Goal: Transaction & Acquisition: Purchase product/service

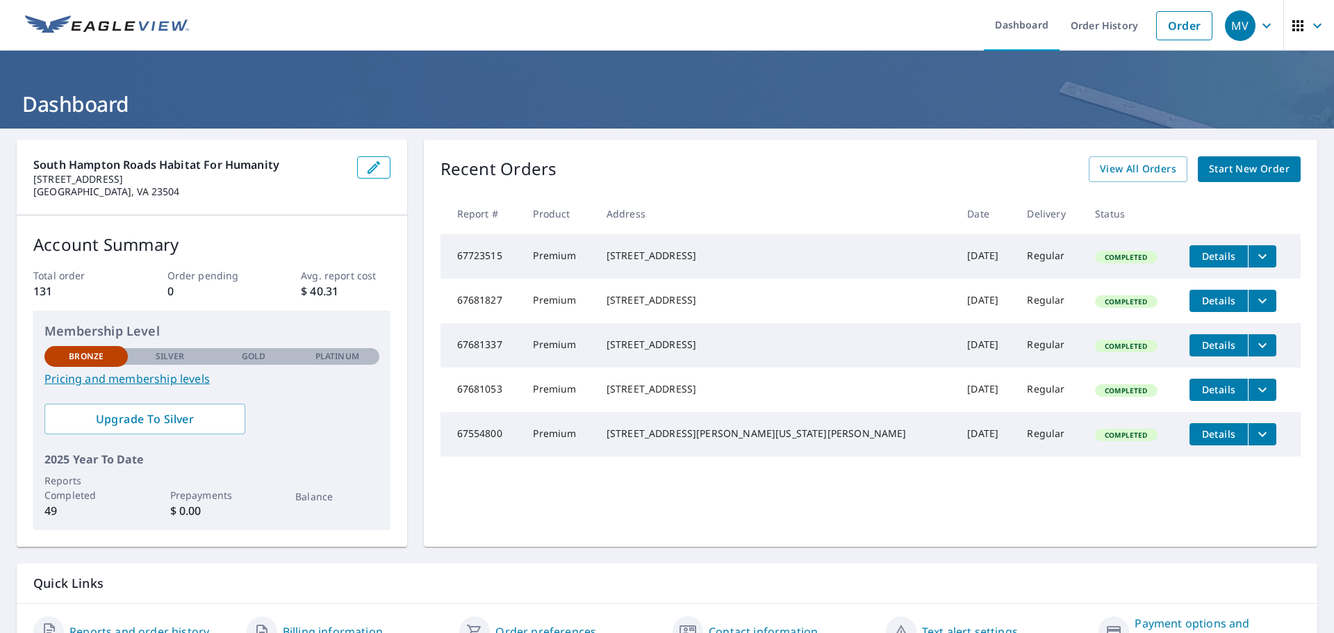
click at [1203, 258] on span "Details" at bounding box center [1219, 255] width 42 height 13
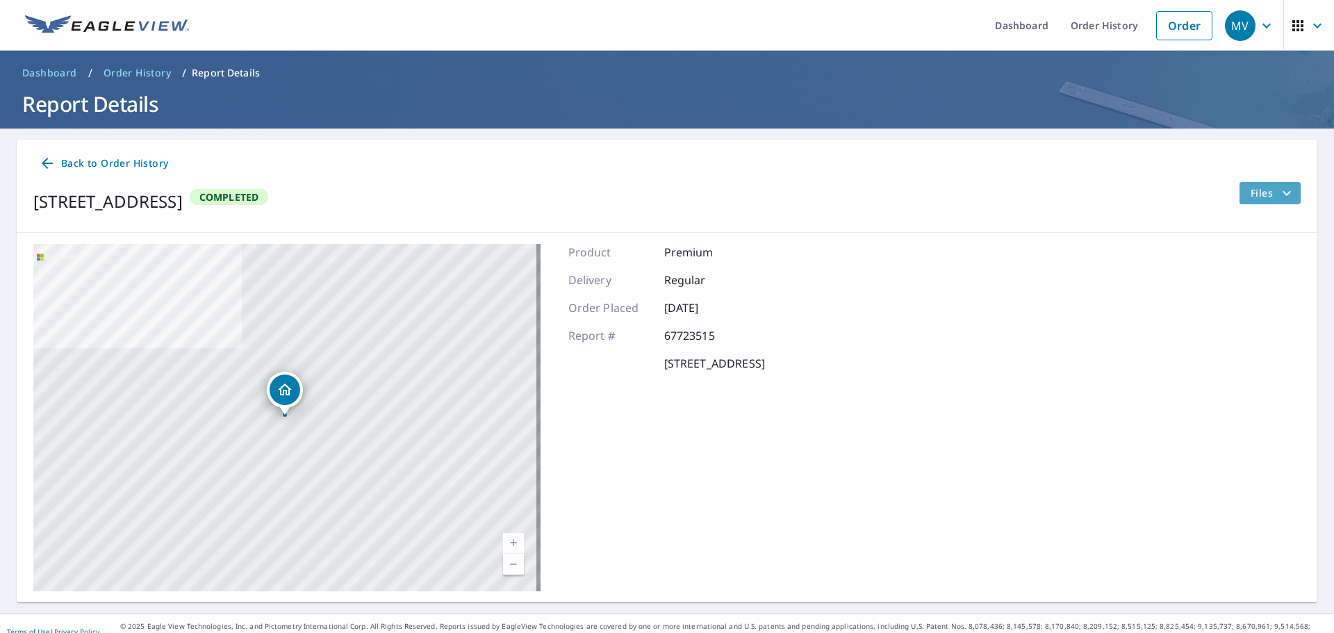
click at [1283, 194] on icon "filesDropdownBtn-67723515" at bounding box center [1287, 192] width 8 height 5
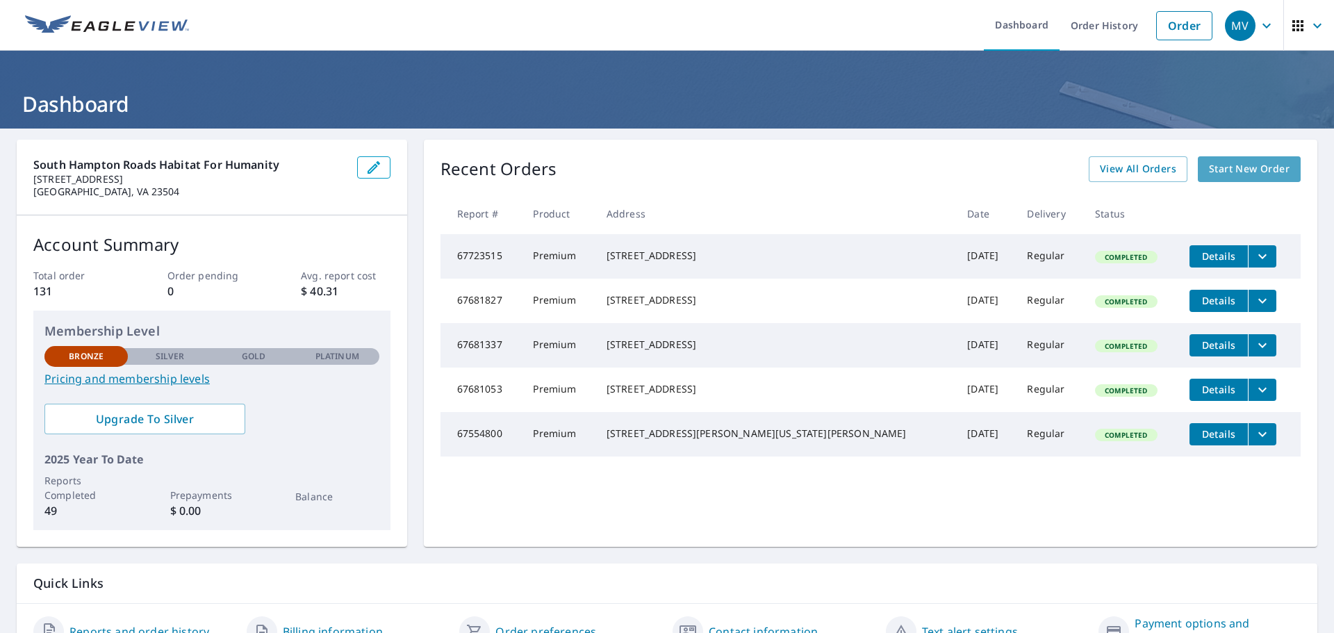
click at [1221, 172] on span "Start New Order" at bounding box center [1249, 168] width 81 height 17
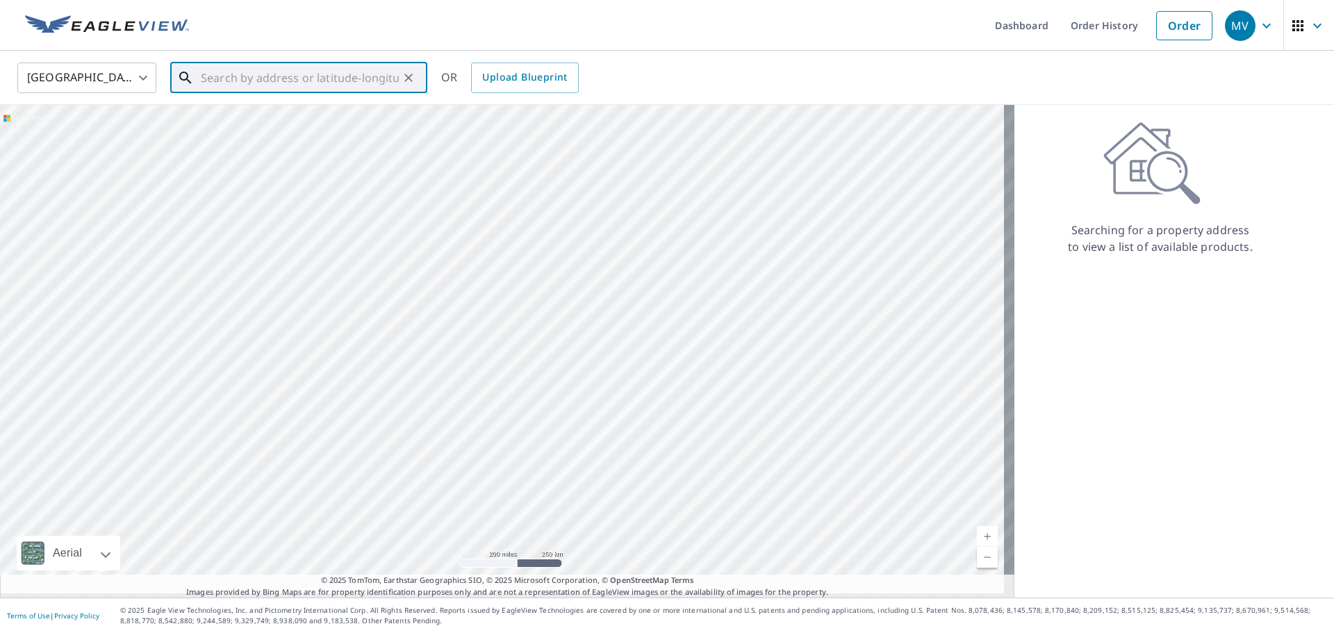
click at [210, 74] on input "text" at bounding box center [300, 77] width 198 height 39
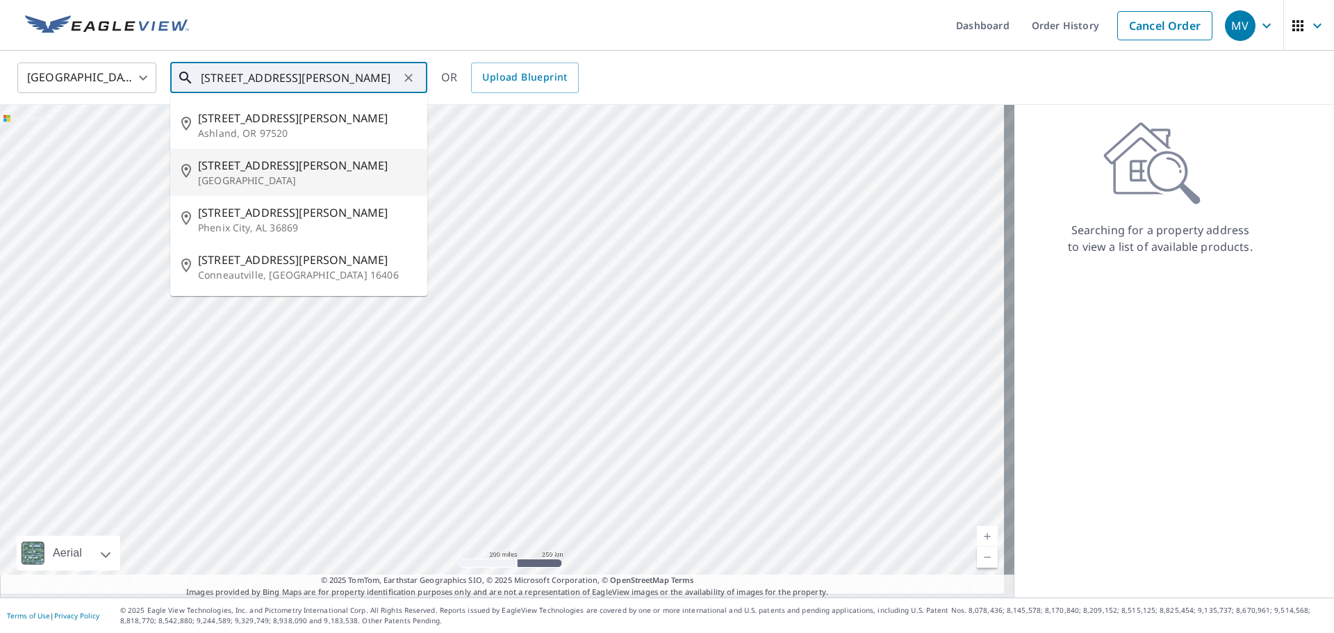
click at [220, 174] on span "[STREET_ADDRESS][PERSON_NAME]" at bounding box center [307, 165] width 218 height 17
type input "[STREET_ADDRESS][PERSON_NAME][PERSON_NAME]"
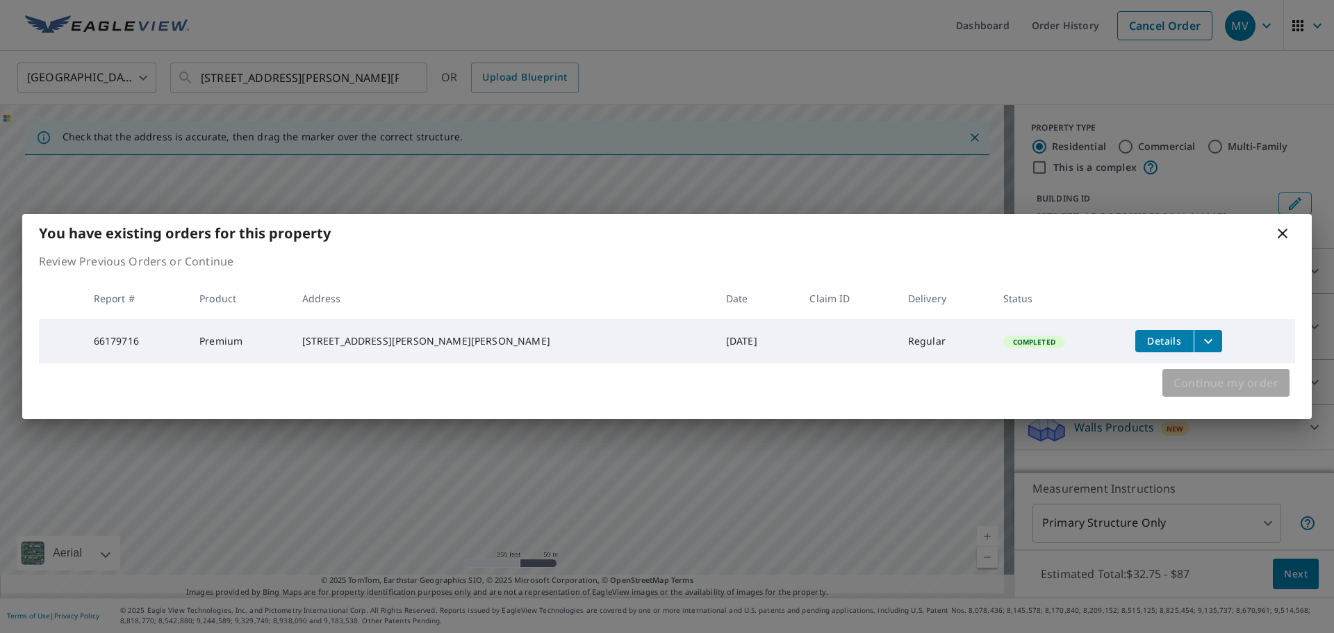
click at [1191, 390] on span "Continue my order" at bounding box center [1225, 382] width 105 height 19
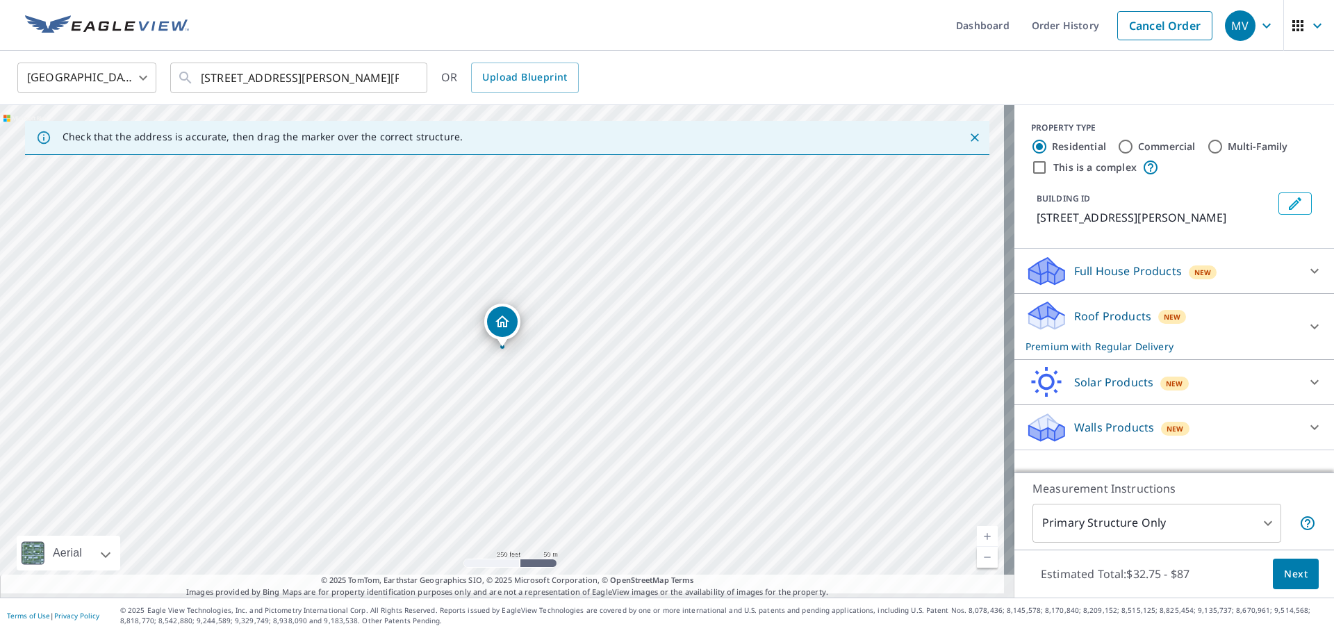
click at [1287, 568] on span "Next" at bounding box center [1296, 574] width 24 height 17
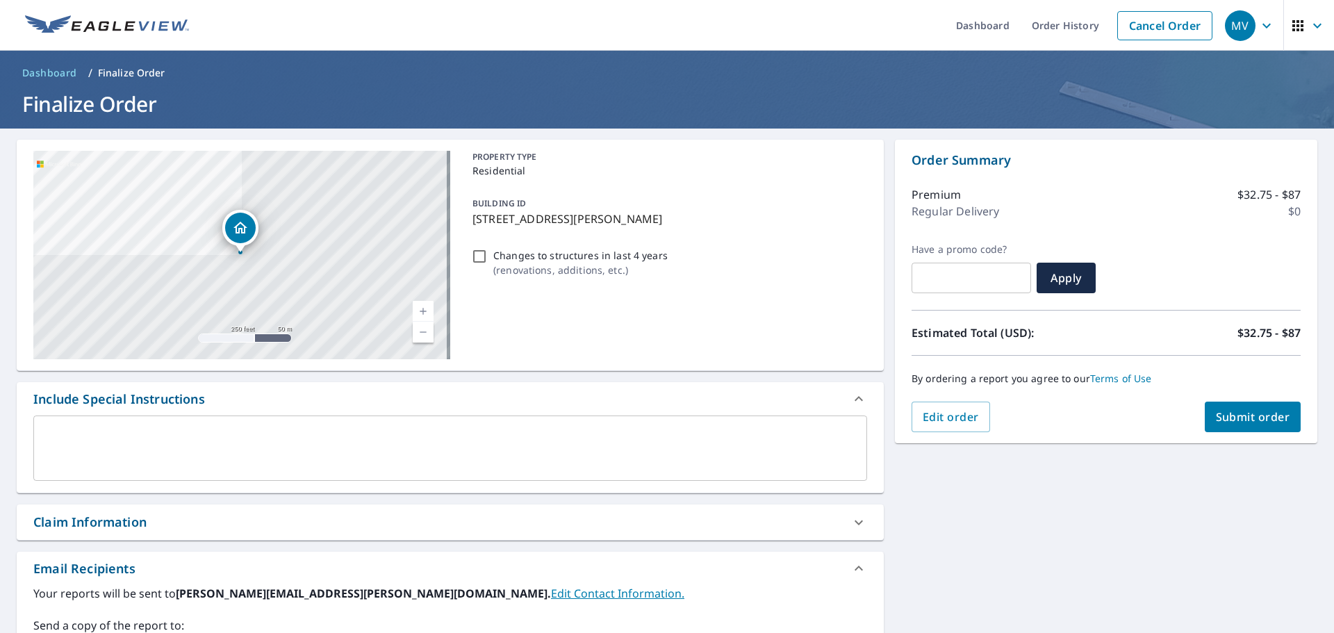
scroll to position [139, 0]
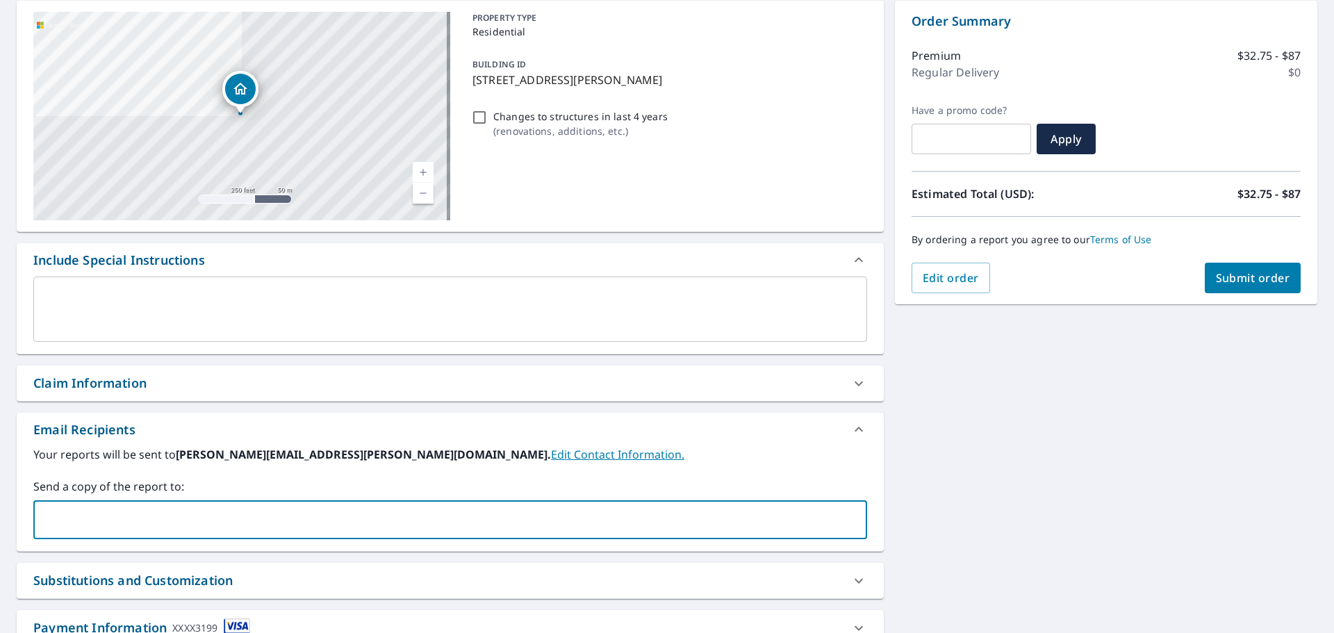
click at [138, 529] on input "text" at bounding box center [440, 520] width 800 height 26
type input "[PERSON_NAME][EMAIL_ADDRESS][PERSON_NAME][DOMAIN_NAME]"
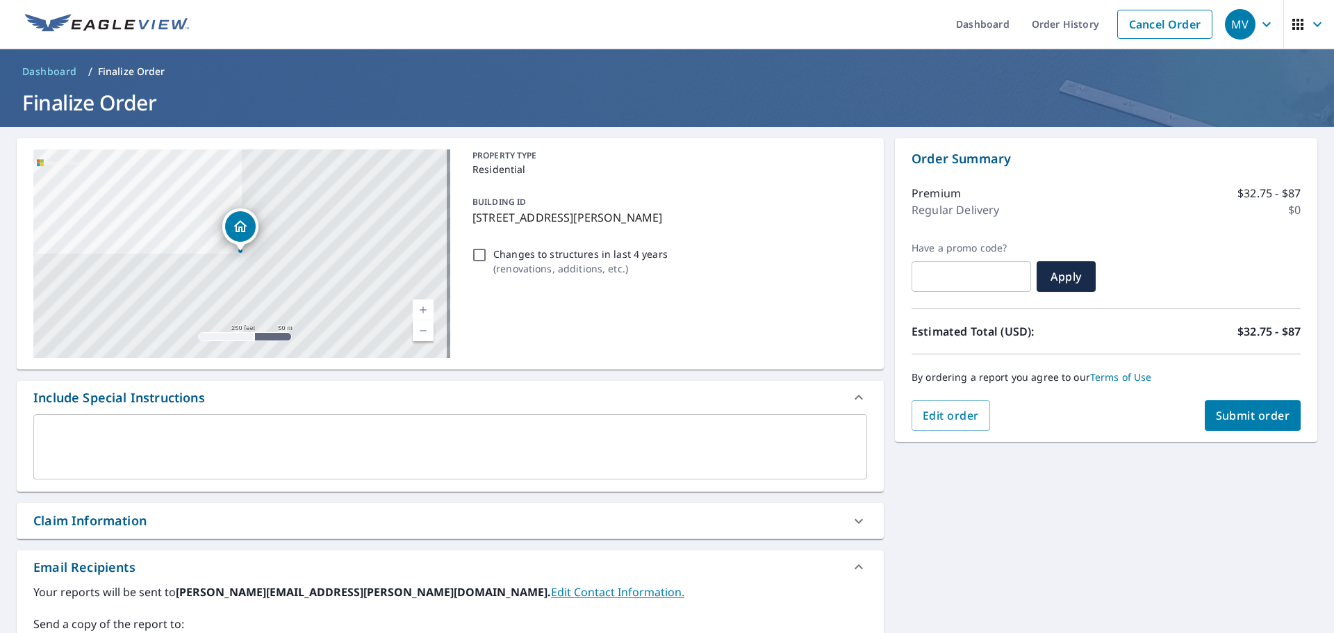
scroll to position [0, 0]
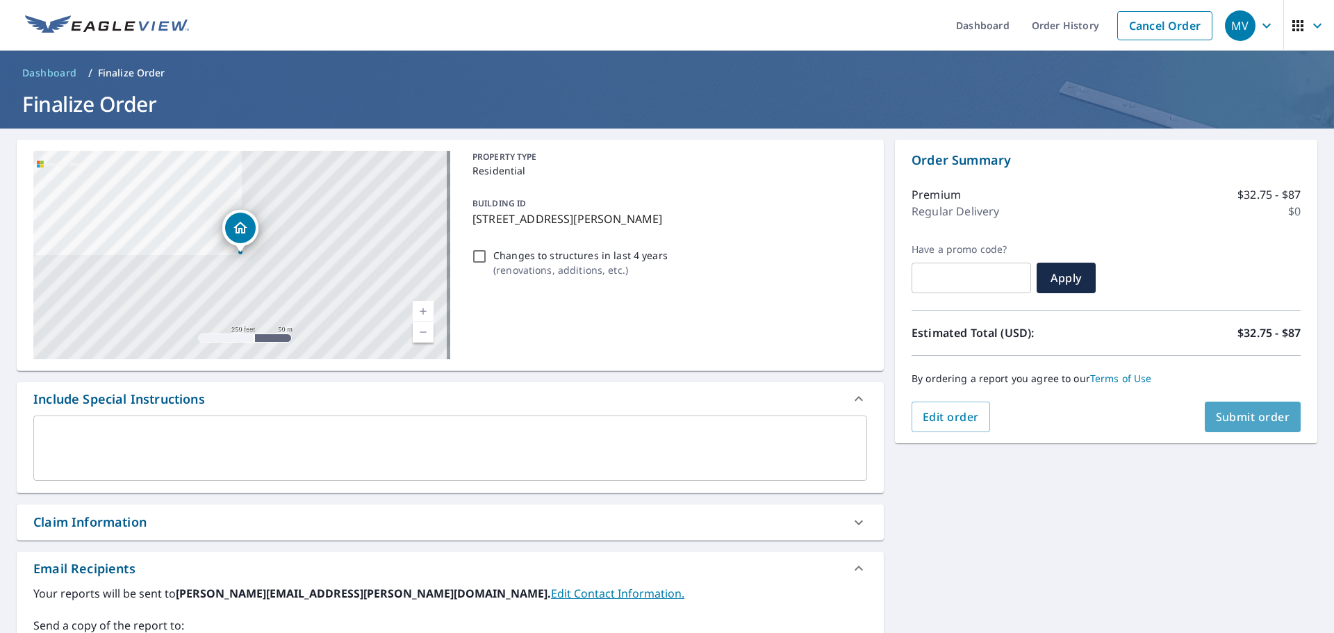
click at [1276, 420] on span "Submit order" at bounding box center [1253, 416] width 74 height 15
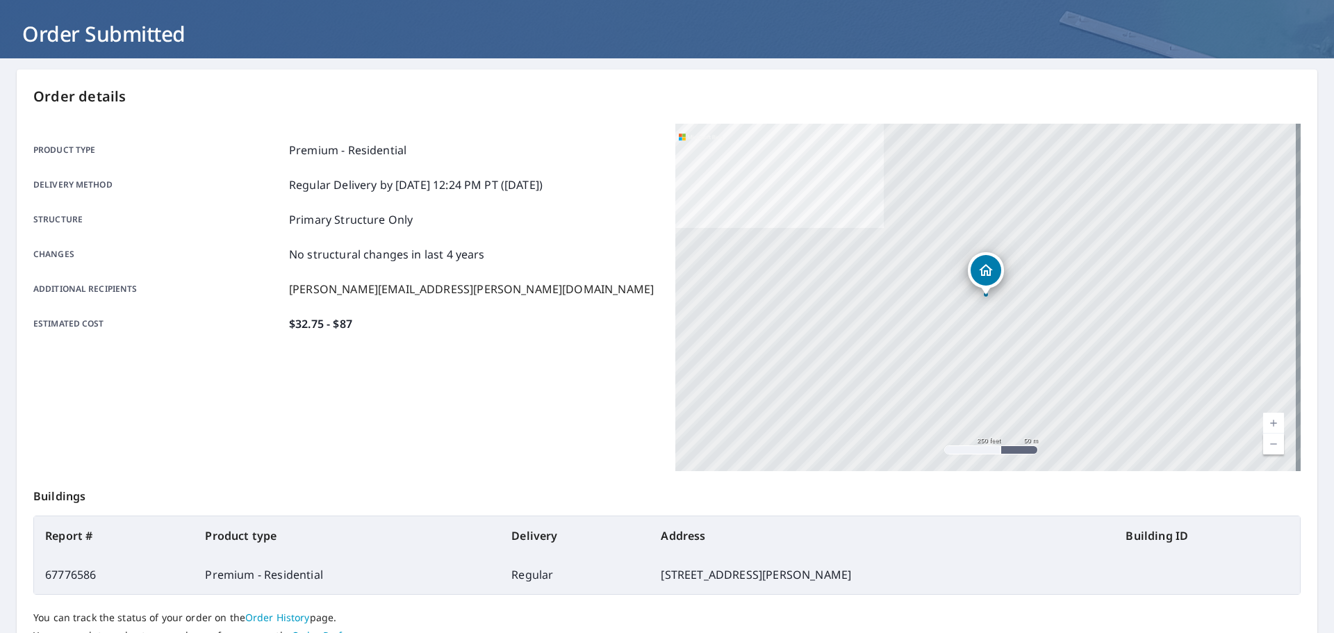
scroll to position [191, 0]
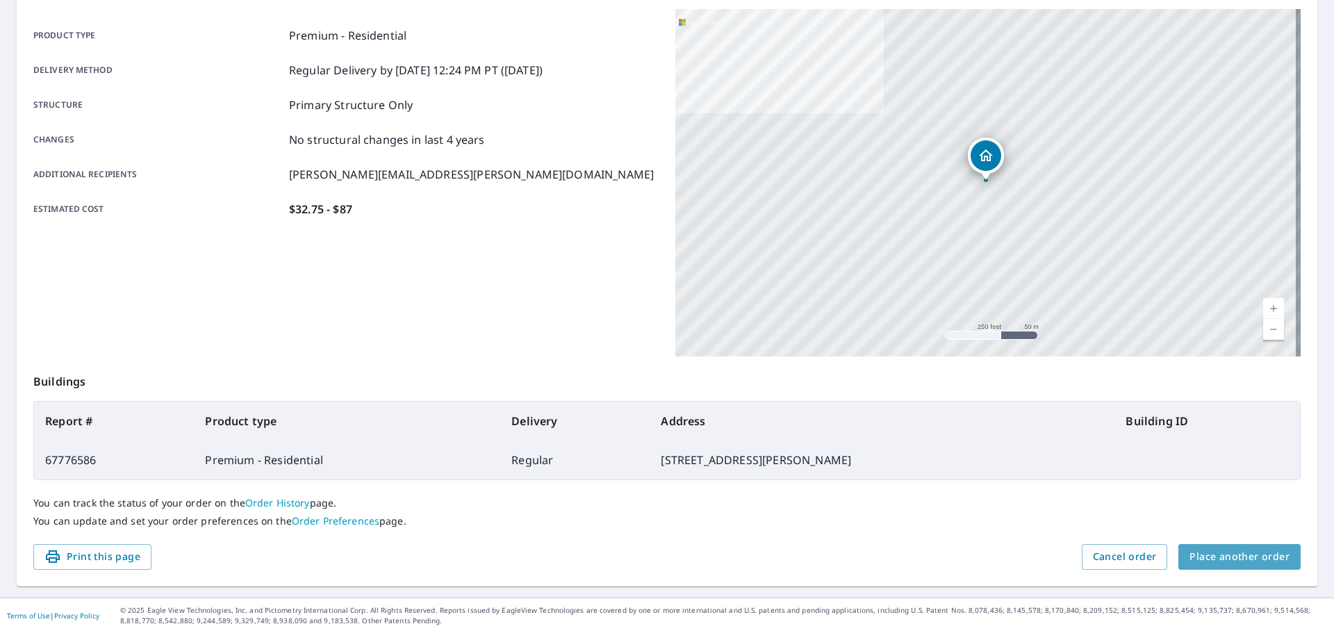
click at [1208, 548] on span "Place another order" at bounding box center [1239, 556] width 100 height 17
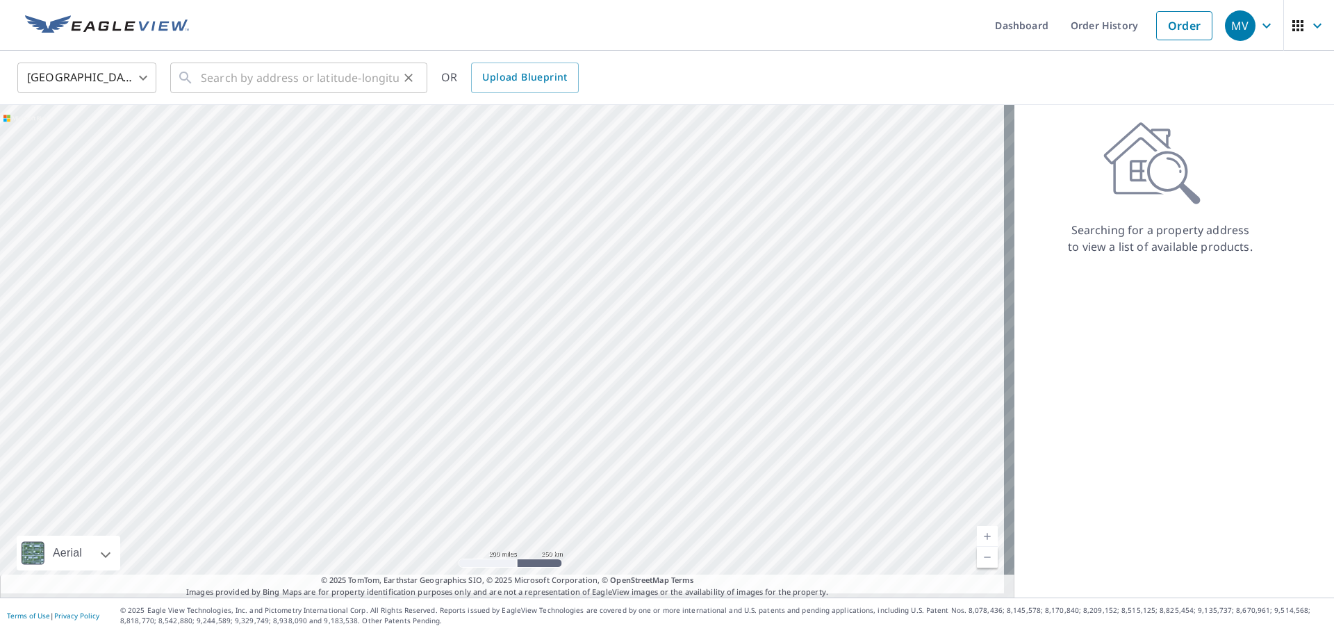
click at [198, 77] on div "​" at bounding box center [298, 78] width 257 height 31
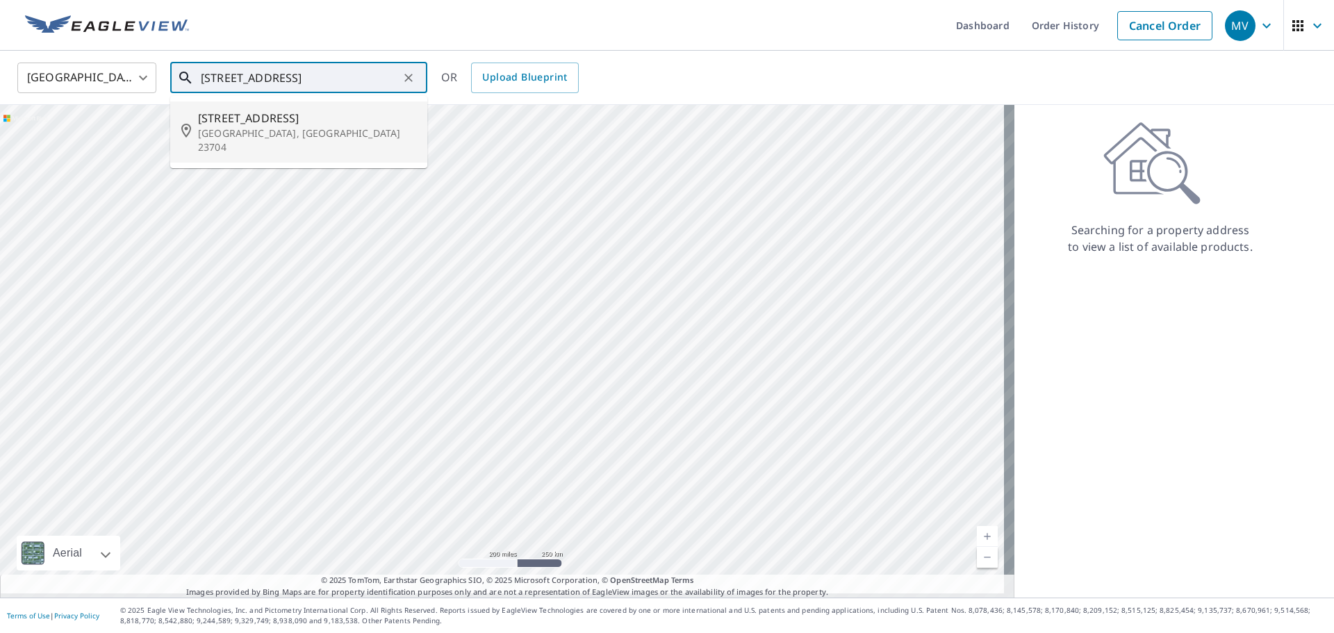
click at [277, 130] on p "[GEOGRAPHIC_DATA], [GEOGRAPHIC_DATA] 23704" at bounding box center [307, 140] width 218 height 28
type input "[STREET_ADDRESS]"
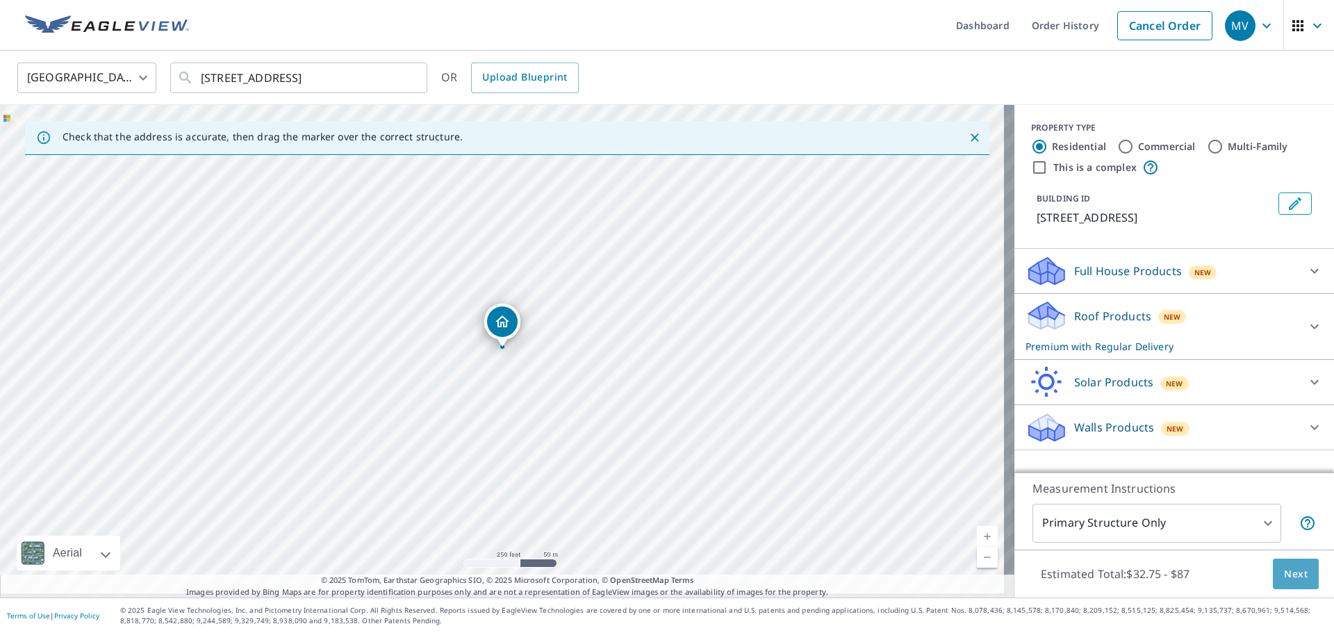
click at [1294, 566] on span "Next" at bounding box center [1296, 574] width 24 height 17
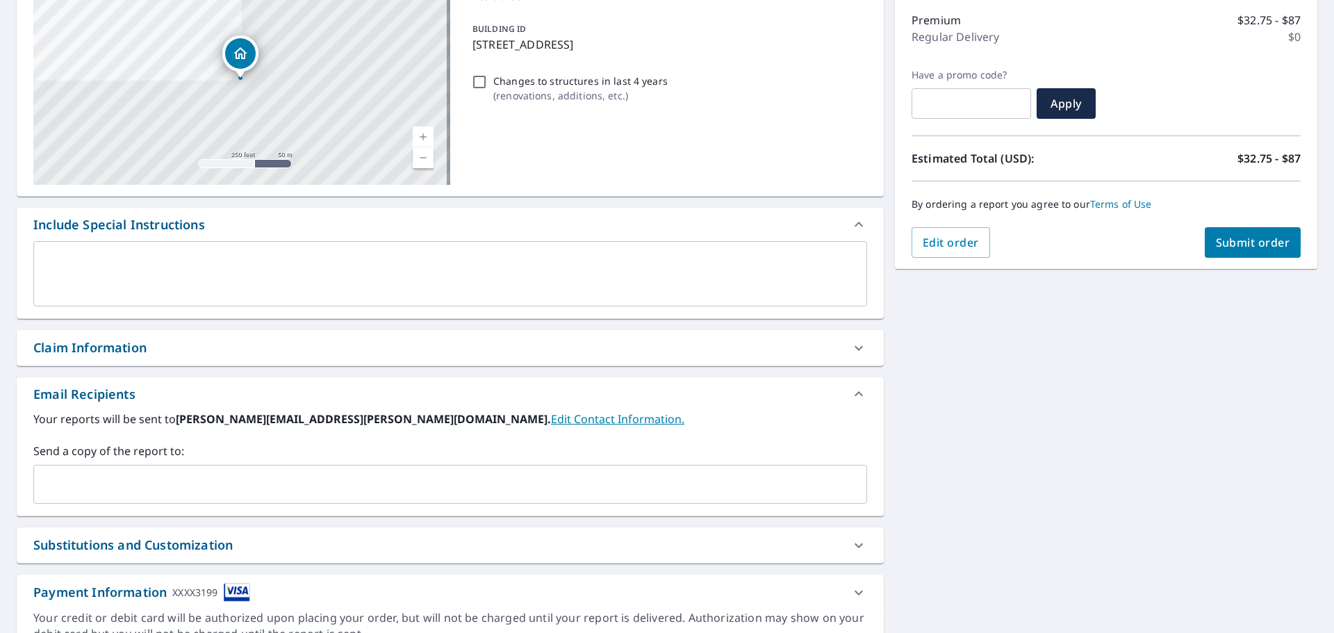
scroll to position [208, 0]
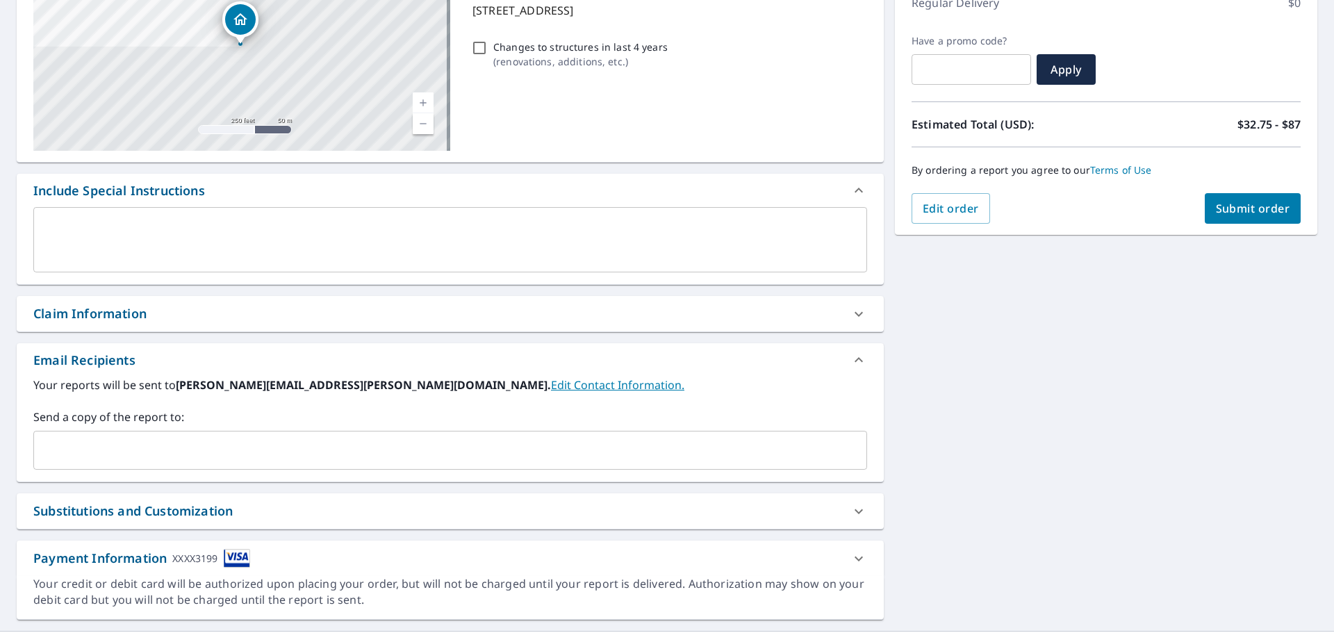
click at [79, 459] on input "text" at bounding box center [440, 450] width 800 height 26
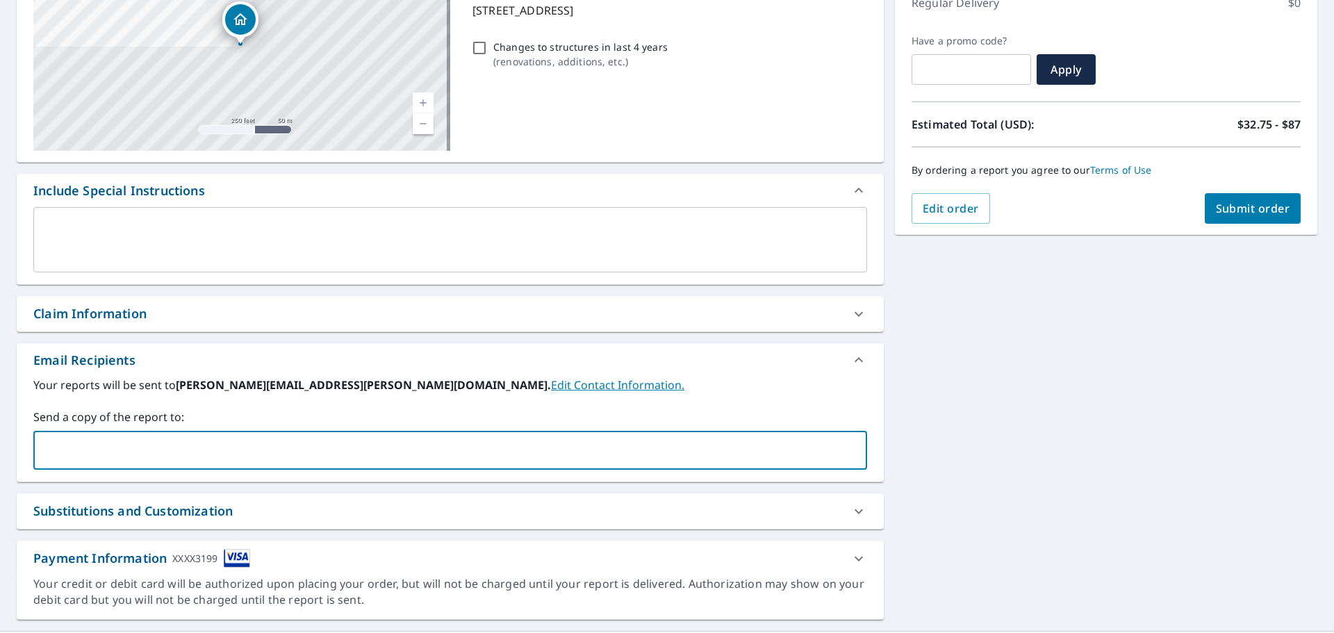
type input "[PERSON_NAME][EMAIL_ADDRESS][PERSON_NAME][DOMAIN_NAME]"
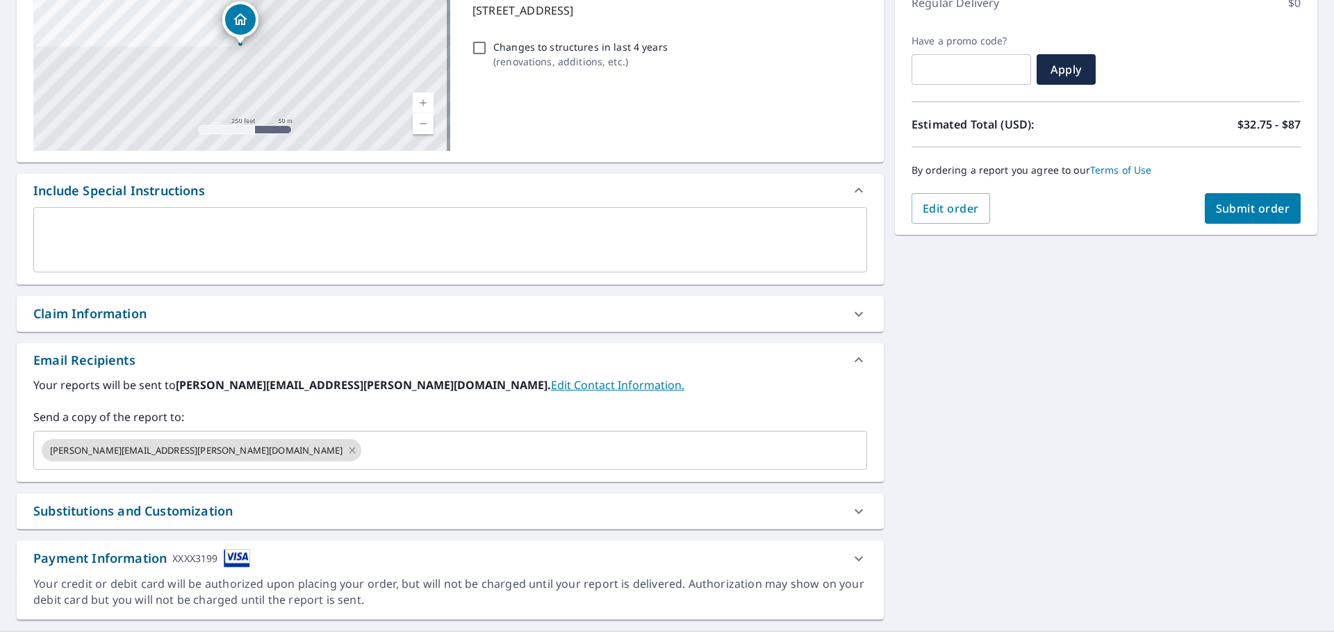
click at [1098, 315] on div "[STREET_ADDRESS] Aerial Road A standard road map Aerial A detailed look from ab…" at bounding box center [667, 275] width 1334 height 711
click at [347, 457] on icon at bounding box center [352, 450] width 11 height 15
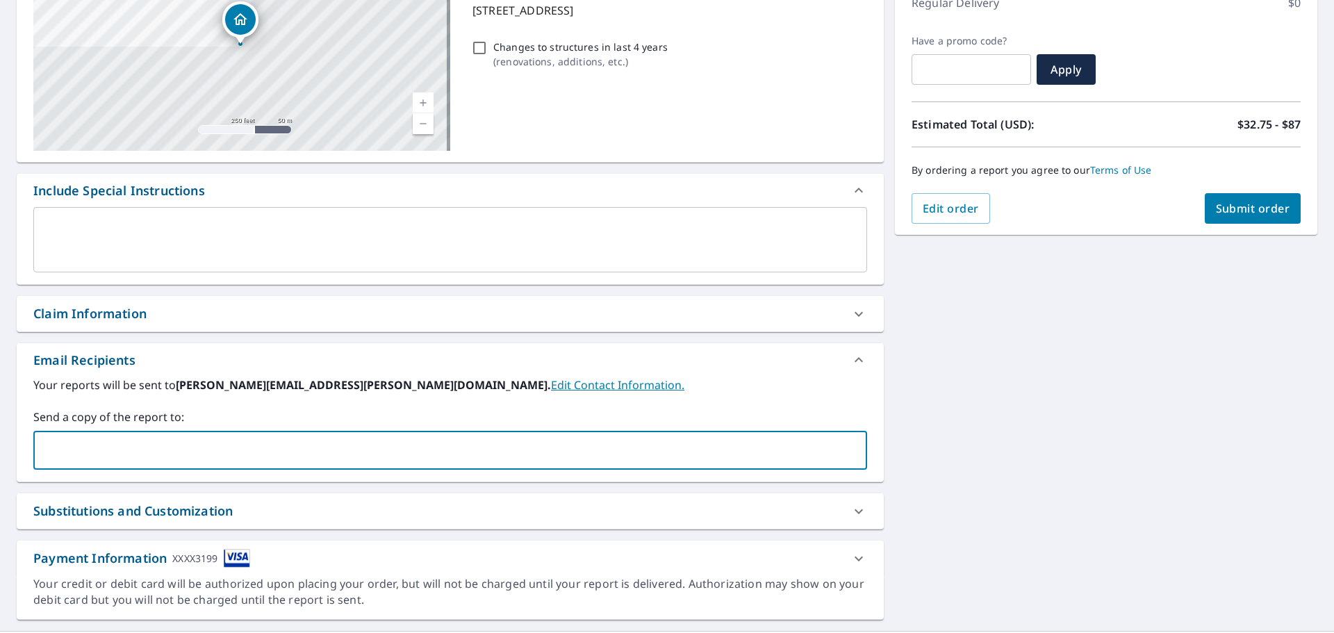
click at [219, 457] on input "text" at bounding box center [440, 450] width 800 height 26
type input "[PERSON_NAME][EMAIL_ADDRESS][PERSON_NAME][DOMAIN_NAME]"
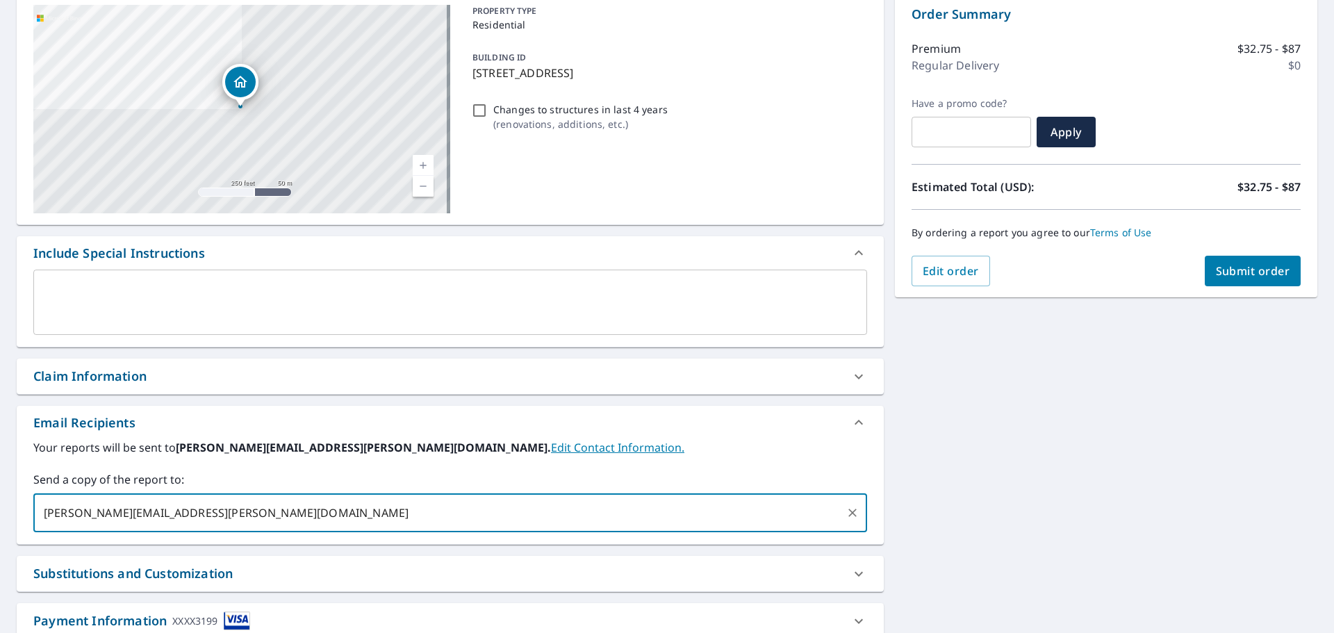
scroll to position [139, 0]
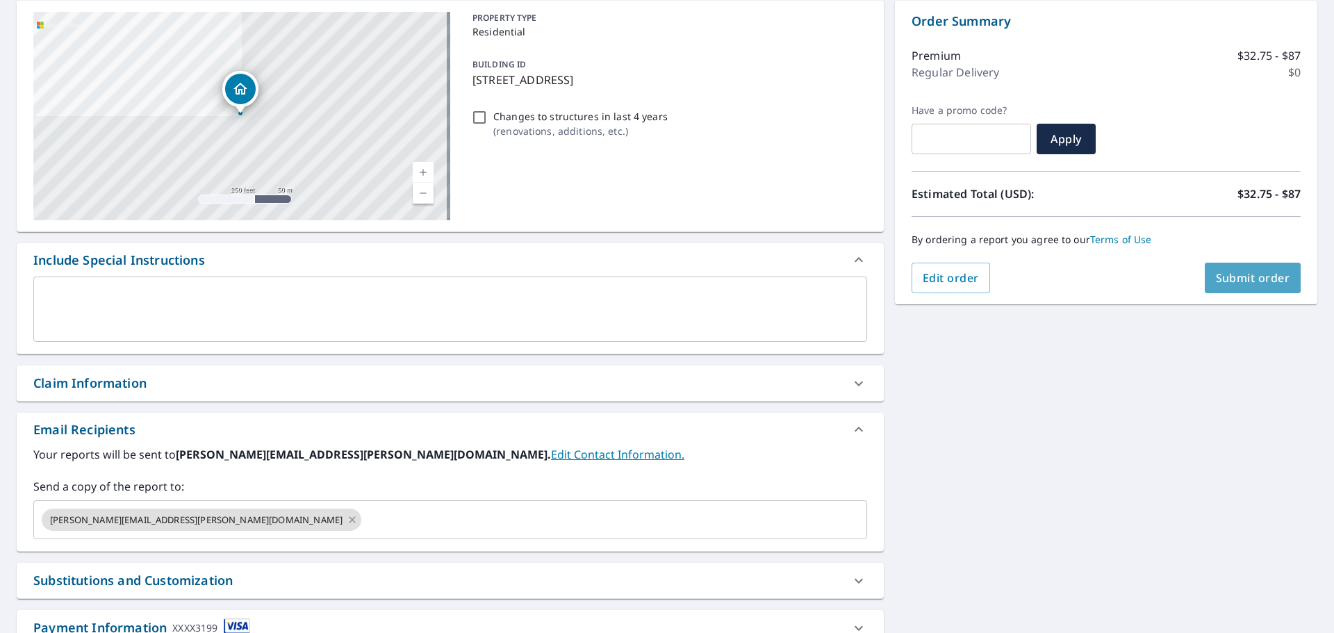
click at [1216, 276] on span "Submit order" at bounding box center [1253, 277] width 74 height 15
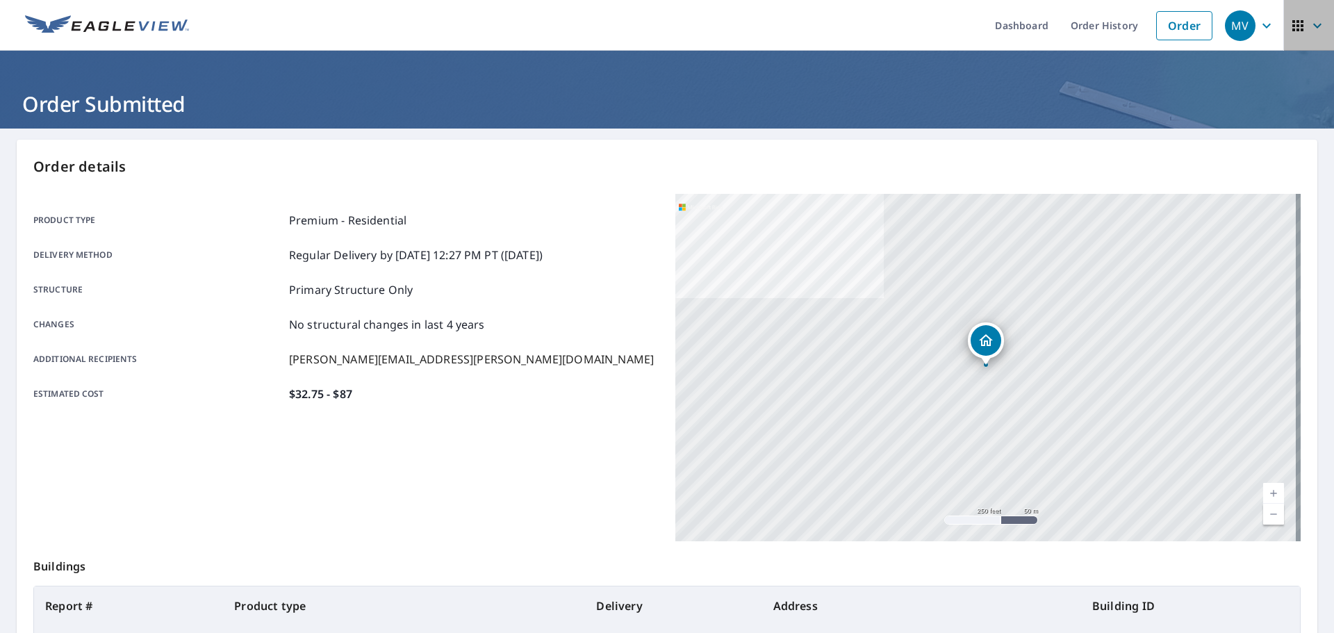
click at [1309, 25] on icon "button" at bounding box center [1317, 25] width 17 height 17
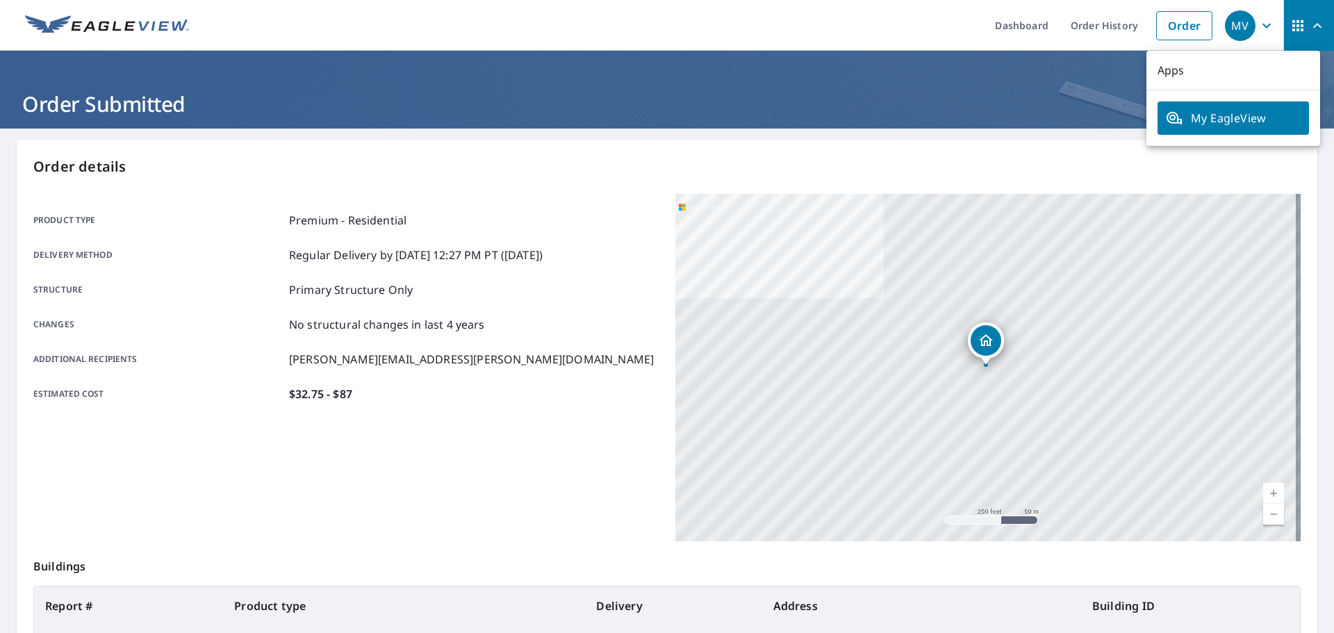
click at [1262, 24] on icon "button" at bounding box center [1266, 25] width 8 height 5
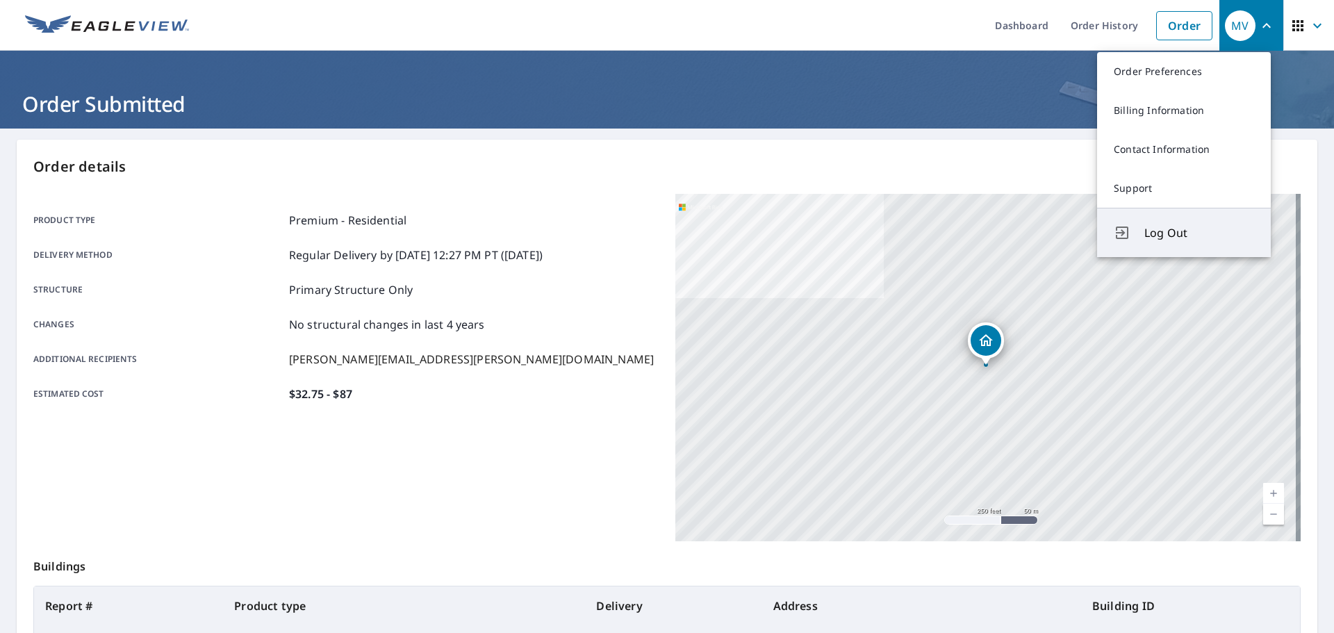
click at [1185, 236] on span "Log Out" at bounding box center [1199, 232] width 110 height 17
